Goal: Task Accomplishment & Management: Complete application form

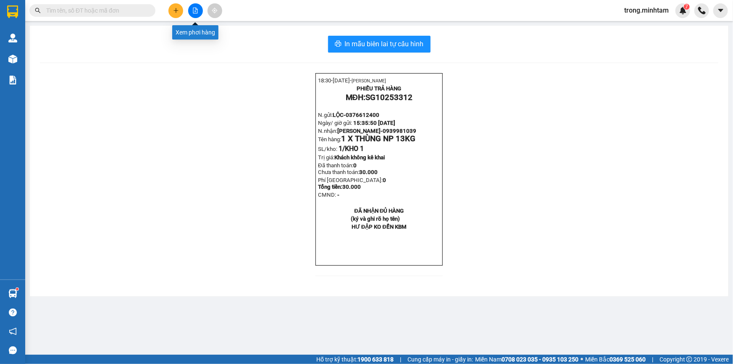
click at [178, 7] on button at bounding box center [175, 10] width 15 height 15
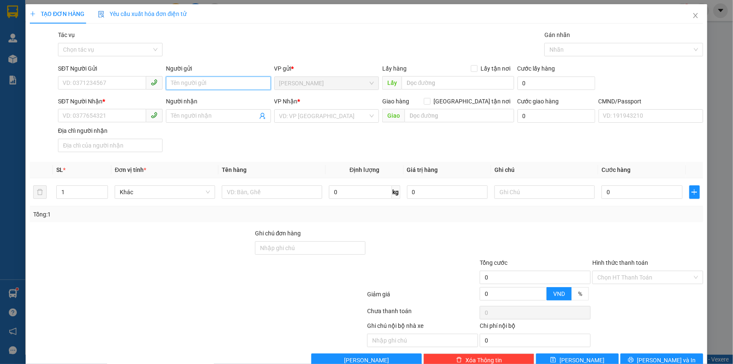
click at [193, 81] on input "Người gửi" at bounding box center [218, 82] width 105 height 13
type input "TRỌNG 4H"
type input "0000000000"
type input "SẾP THƯƠNG NX"
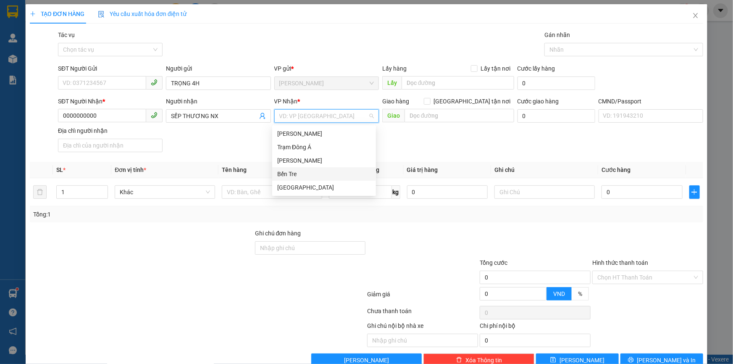
drag, startPoint x: 290, startPoint y: 177, endPoint x: 251, endPoint y: 201, distance: 45.8
click at [290, 177] on div "Bến Tre" at bounding box center [324, 173] width 94 height 9
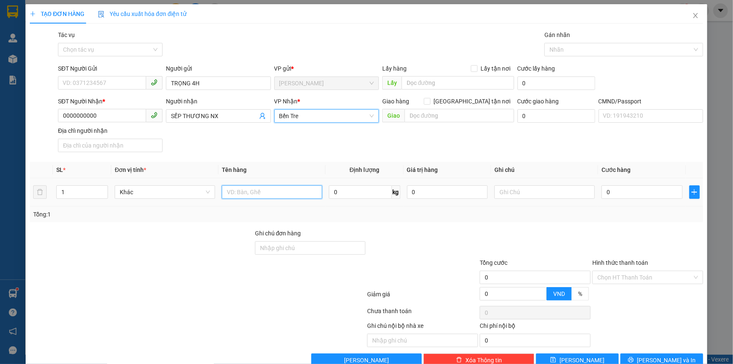
click at [256, 194] on input "text" at bounding box center [272, 191] width 100 height 13
type input "1PB TIỀN NP"
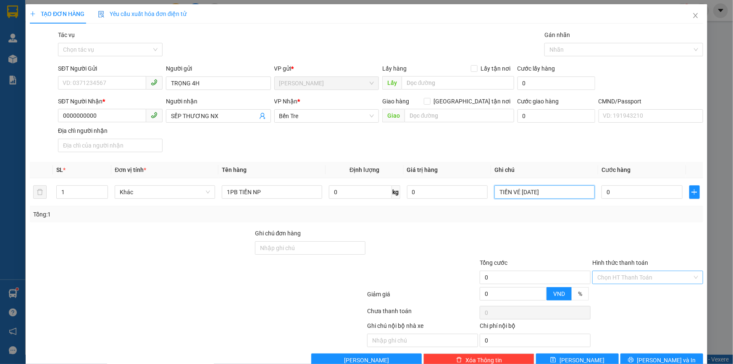
type input "TIỀN VÉ [DATE]"
click at [611, 280] on input "Hình thức thanh toán" at bounding box center [644, 277] width 95 height 13
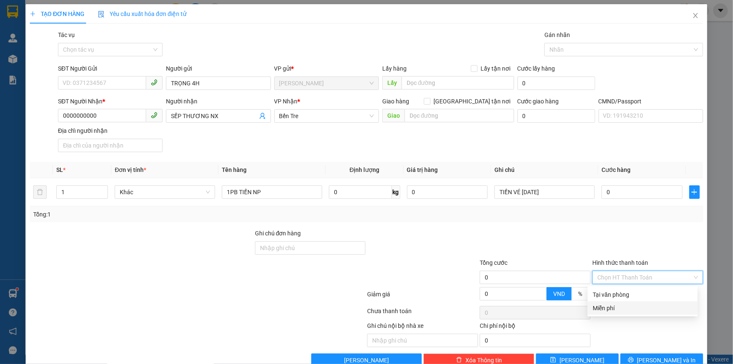
click at [596, 310] on div "Miễn phí" at bounding box center [642, 307] width 100 height 9
click at [557, 52] on div at bounding box center [619, 49] width 146 height 10
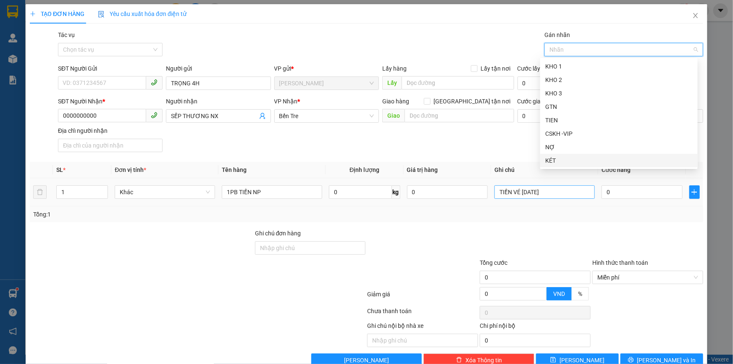
drag, startPoint x: 558, startPoint y: 160, endPoint x: 544, endPoint y: 201, distance: 43.9
click at [558, 160] on div "KÉT" at bounding box center [618, 160] width 147 height 9
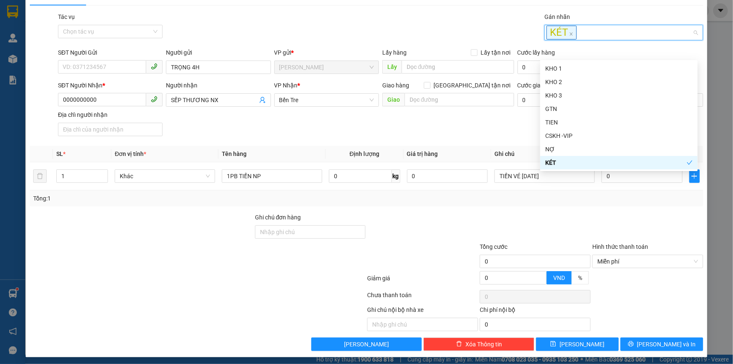
scroll to position [22, 0]
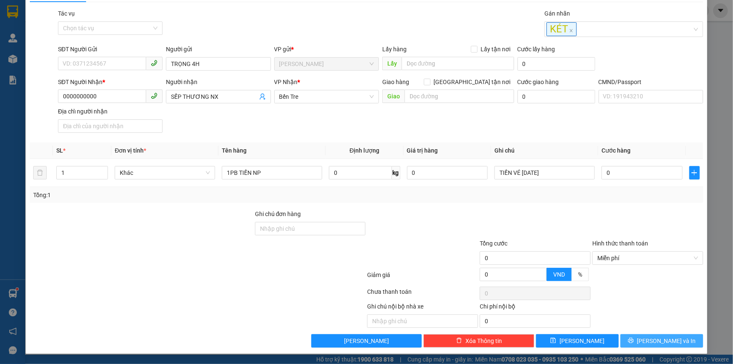
click at [647, 340] on button "[PERSON_NAME] và In" at bounding box center [661, 340] width 83 height 13
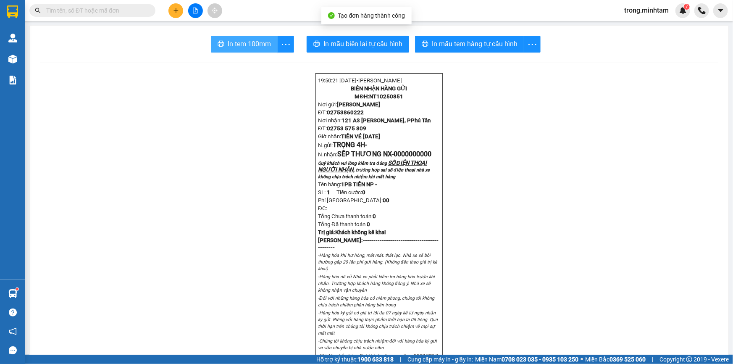
click at [243, 46] on span "In tem 100mm" at bounding box center [249, 44] width 43 height 10
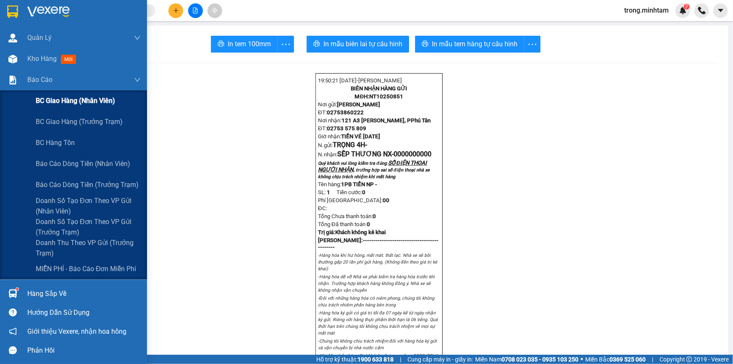
click at [71, 103] on span "BC giao hàng (nhân viên)" at bounding box center [75, 100] width 79 height 10
